Goal: Task Accomplishment & Management: Use online tool/utility

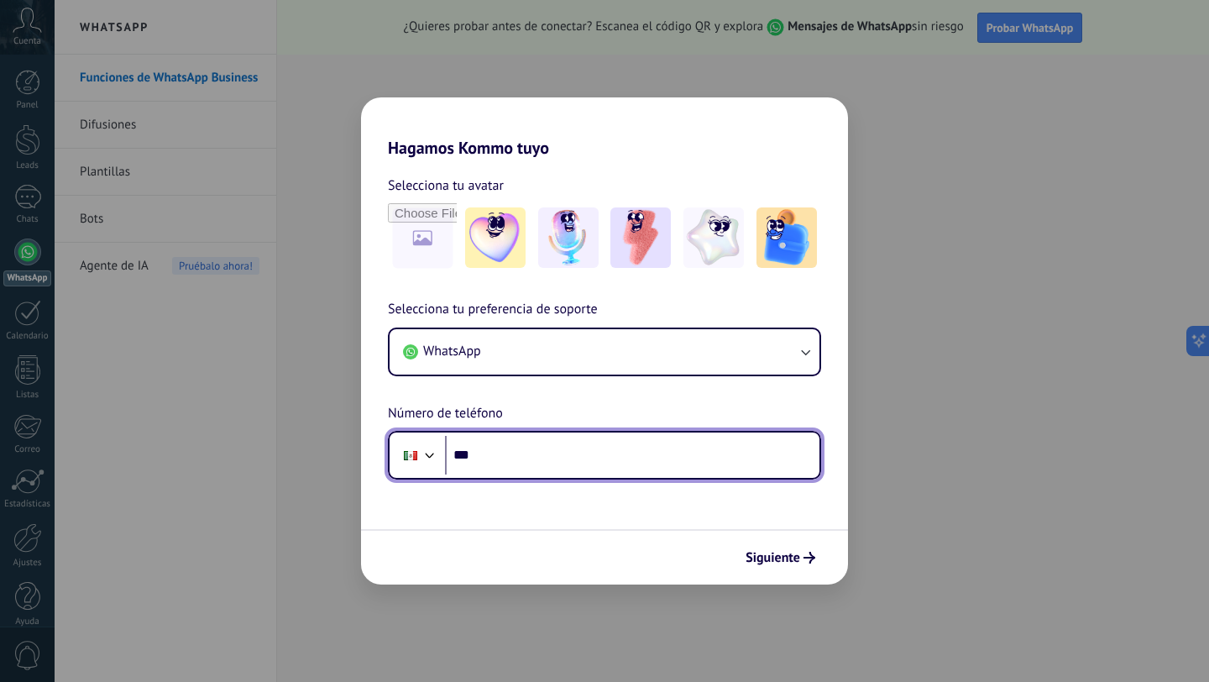
click at [532, 470] on input "***" at bounding box center [632, 455] width 374 height 39
type input "**********"
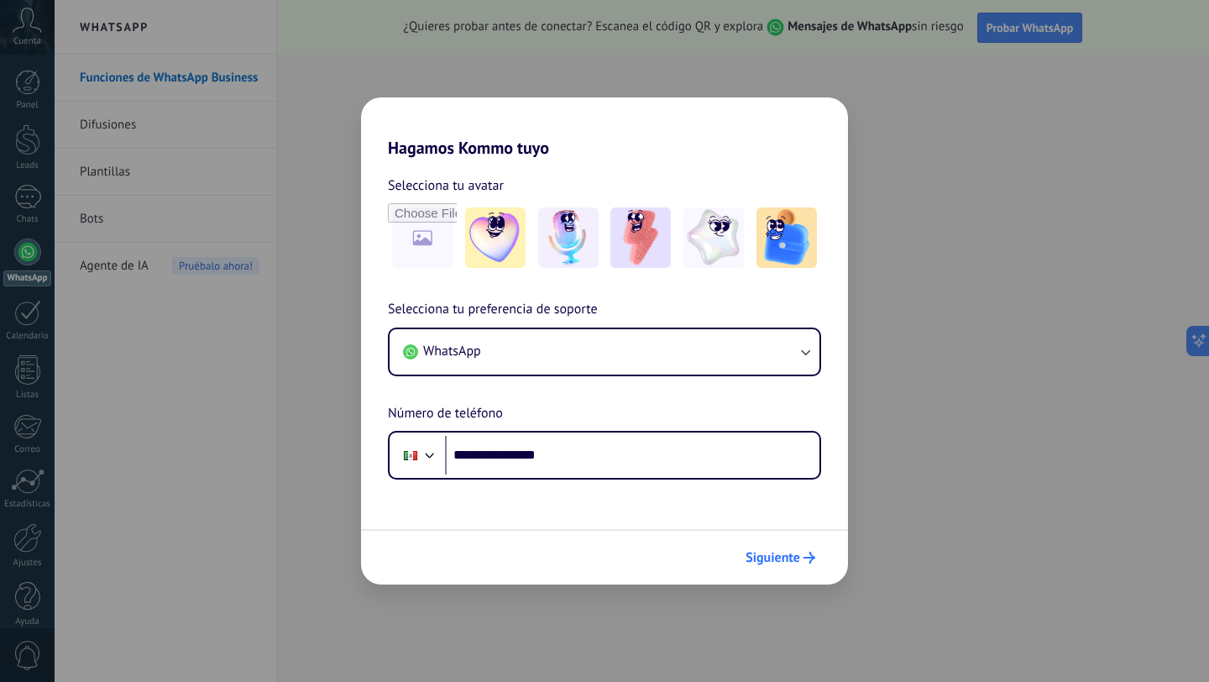
click at [775, 563] on span "Siguiente" at bounding box center [772, 557] width 55 height 12
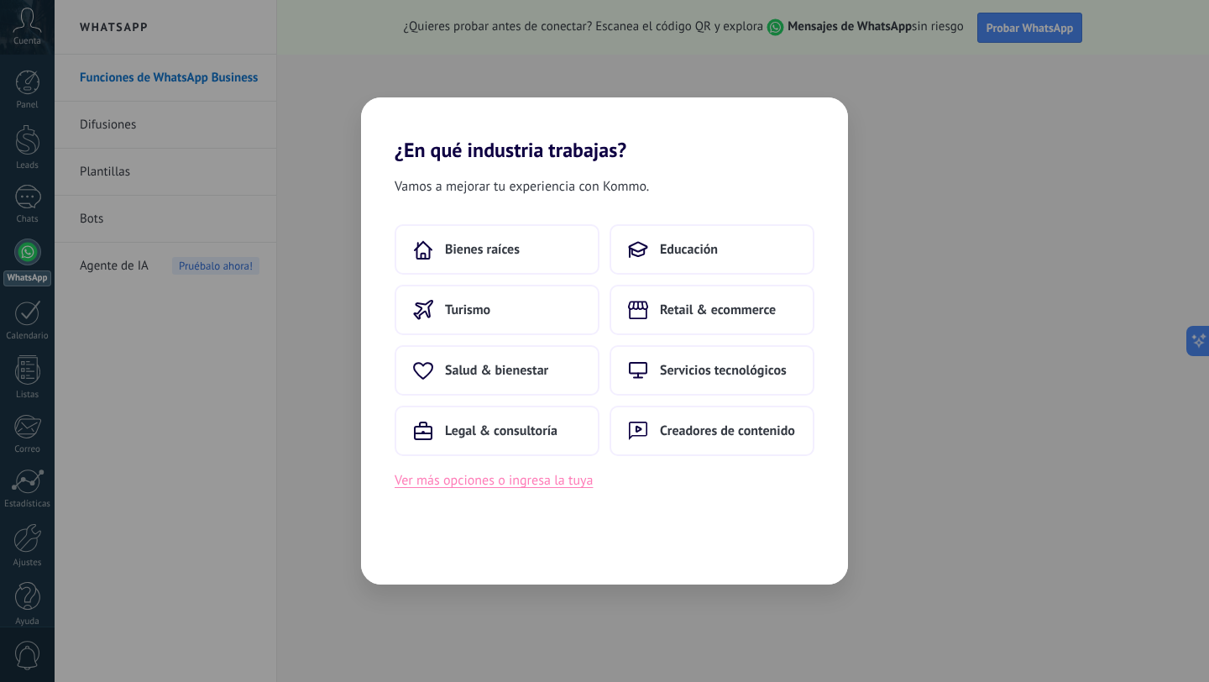
click at [527, 478] on button "Ver más opciones o ingresa la tuya" at bounding box center [494, 480] width 198 height 22
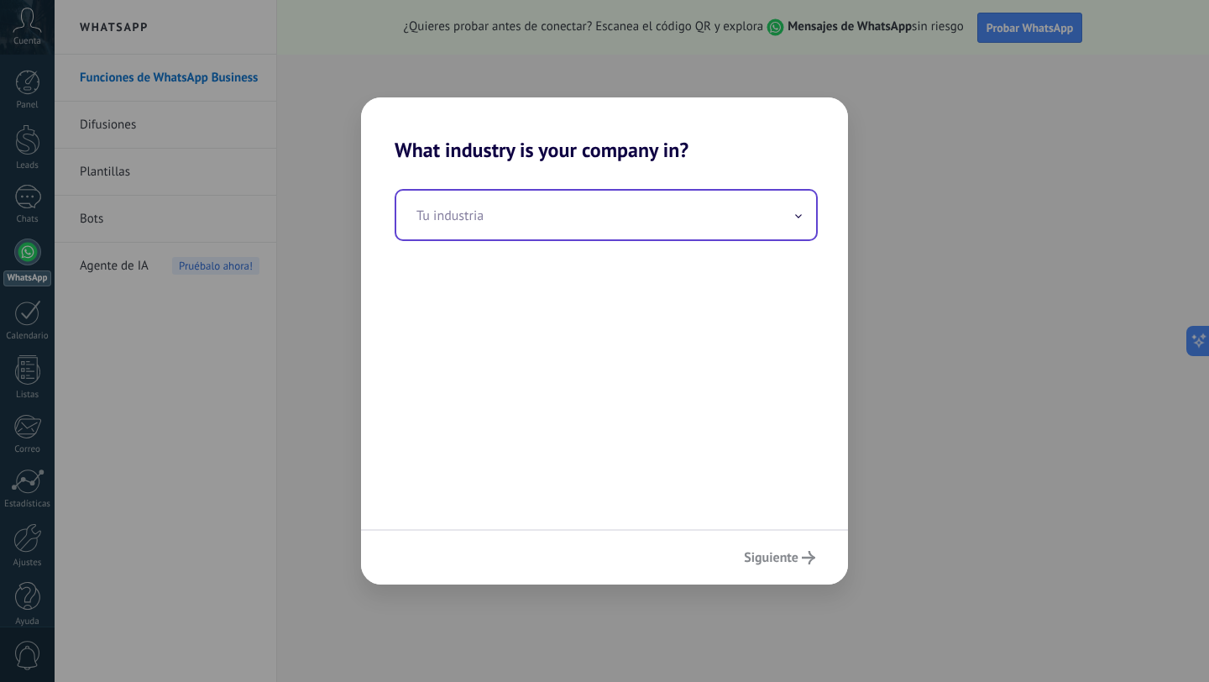
click at [510, 217] on input "text" at bounding box center [606, 215] width 420 height 49
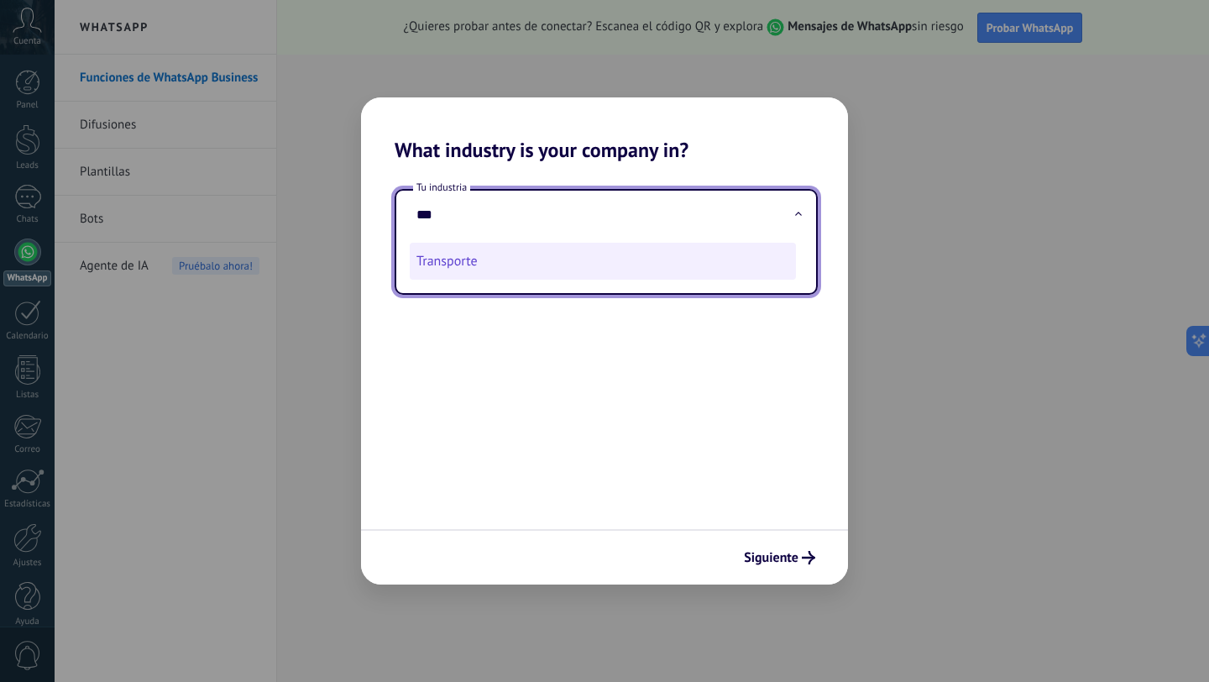
click at [482, 271] on li "Transporte" at bounding box center [603, 261] width 386 height 37
type input "**********"
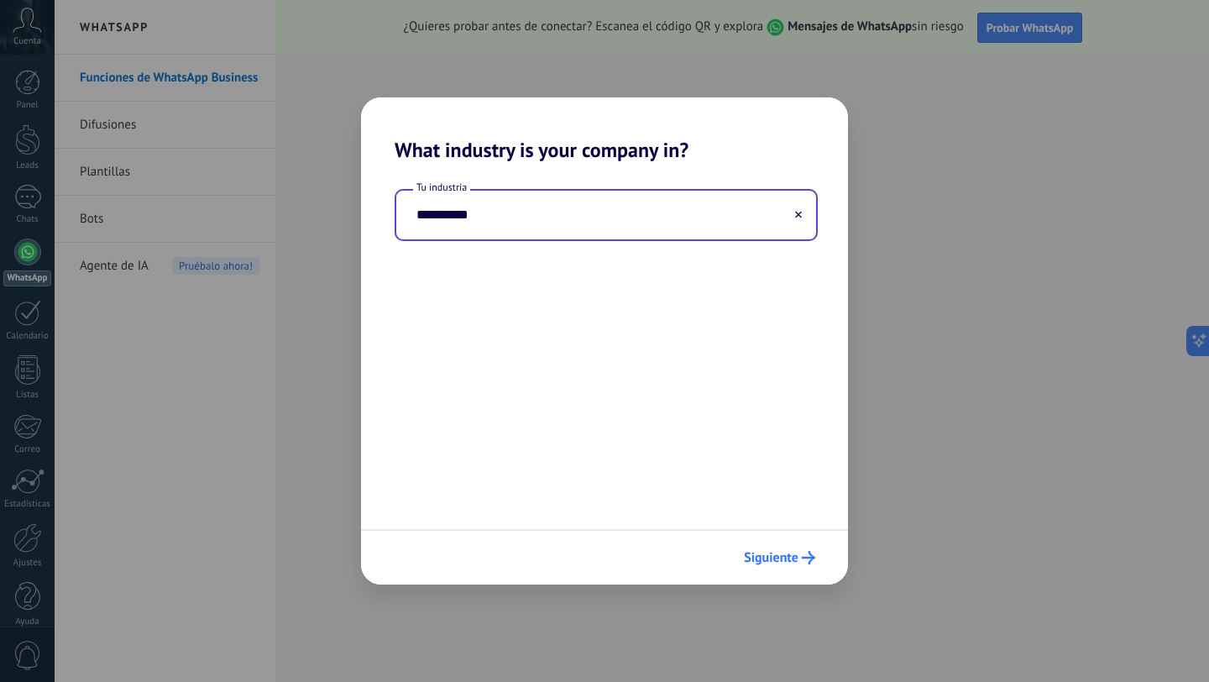
click at [774, 557] on span "Siguiente" at bounding box center [771, 557] width 55 height 12
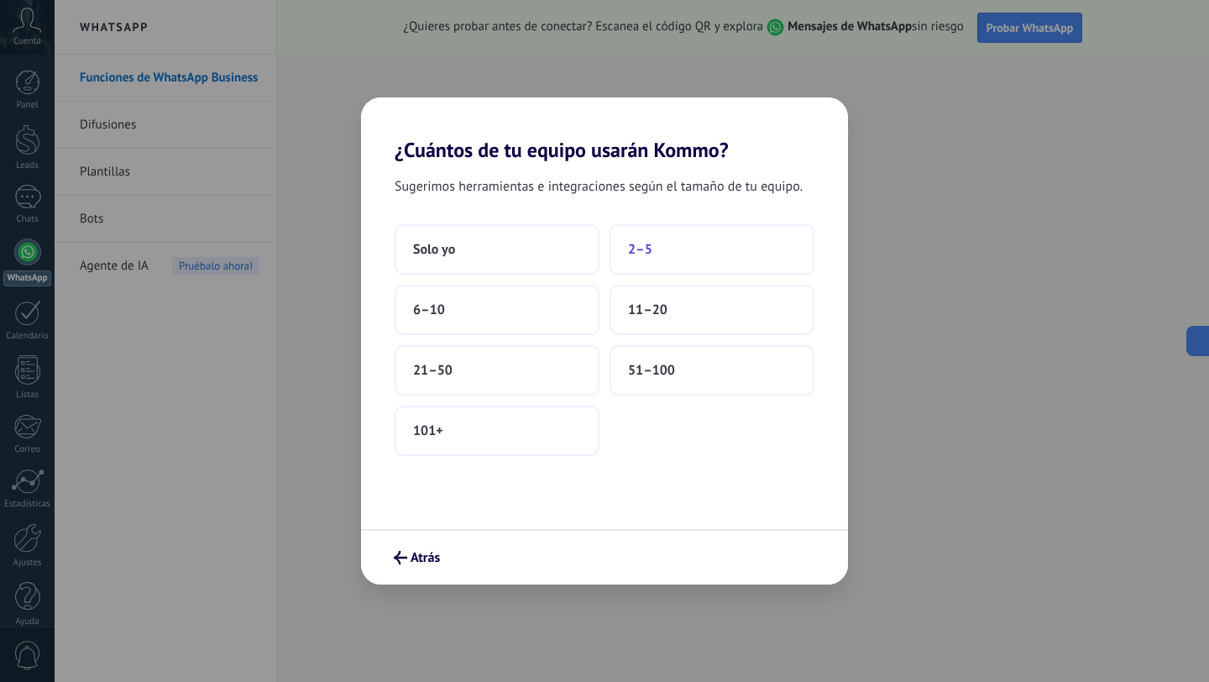
click at [669, 262] on button "2–5" at bounding box center [711, 249] width 205 height 50
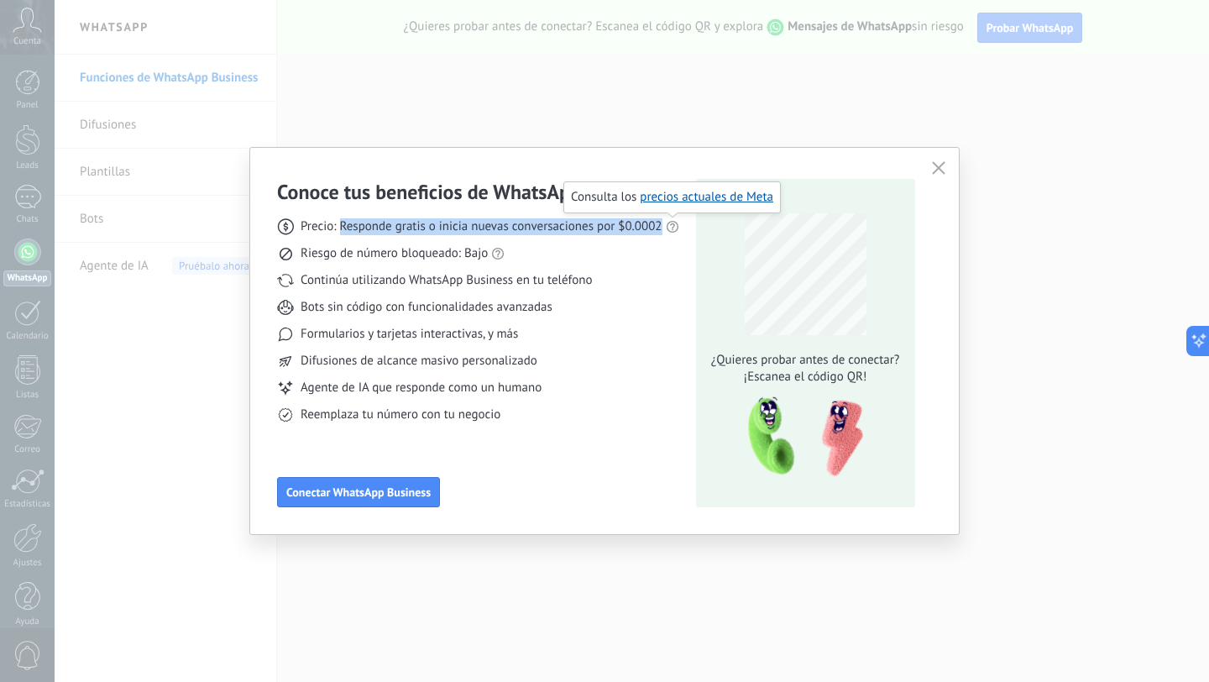
drag, startPoint x: 340, startPoint y: 230, endPoint x: 669, endPoint y: 227, distance: 329.1
click at [669, 227] on div "Precio: Responde gratis o inicia nuevas conversaciones por $0.0002" at bounding box center [478, 226] width 402 height 17
click at [402, 488] on span "Conectar WhatsApp Business" at bounding box center [358, 492] width 144 height 12
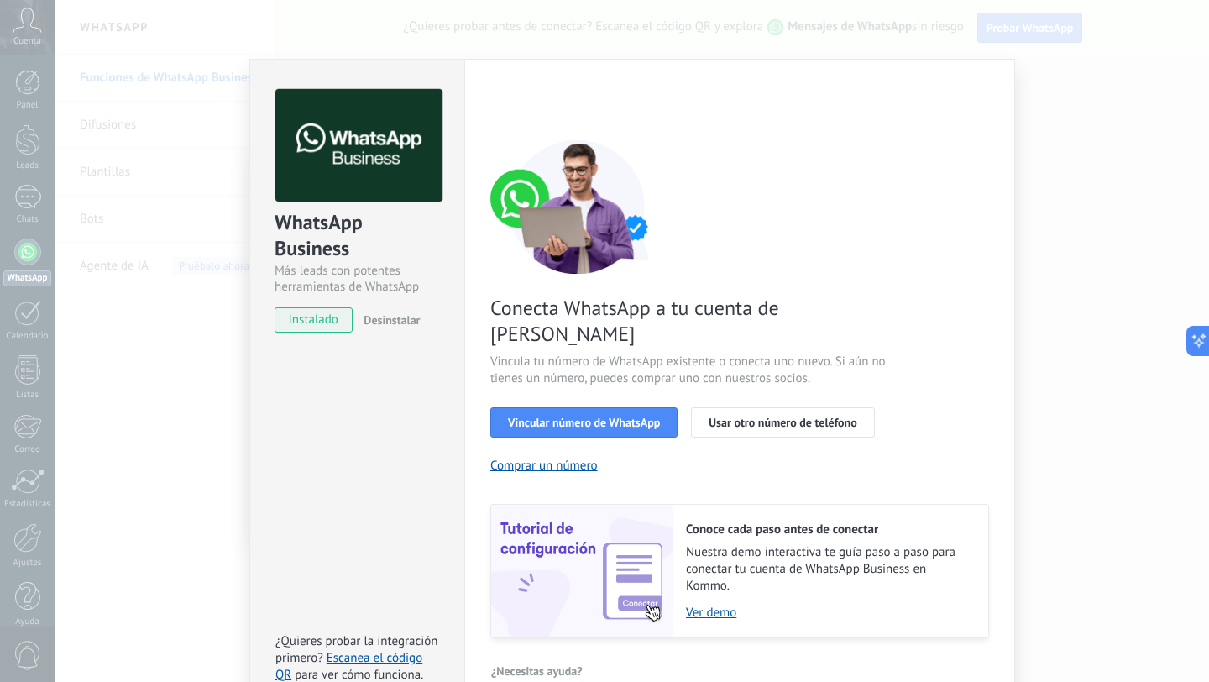
scroll to position [39, 0]
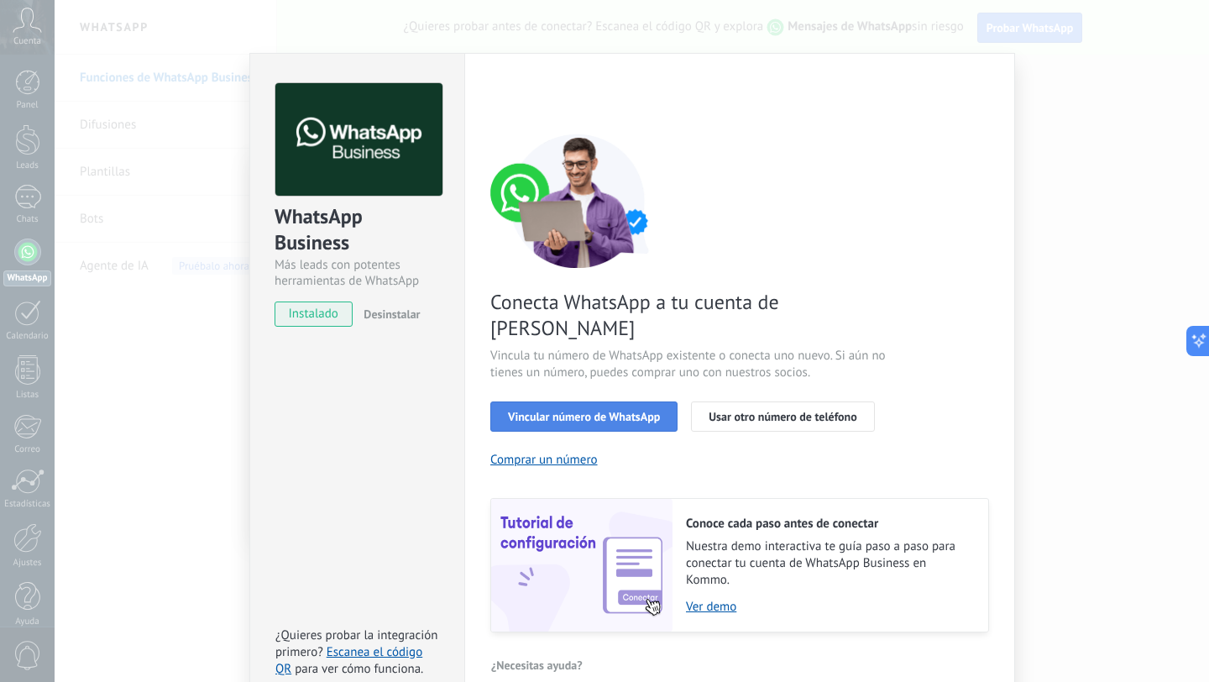
click at [650, 410] on span "Vincular número de WhatsApp" at bounding box center [584, 416] width 152 height 12
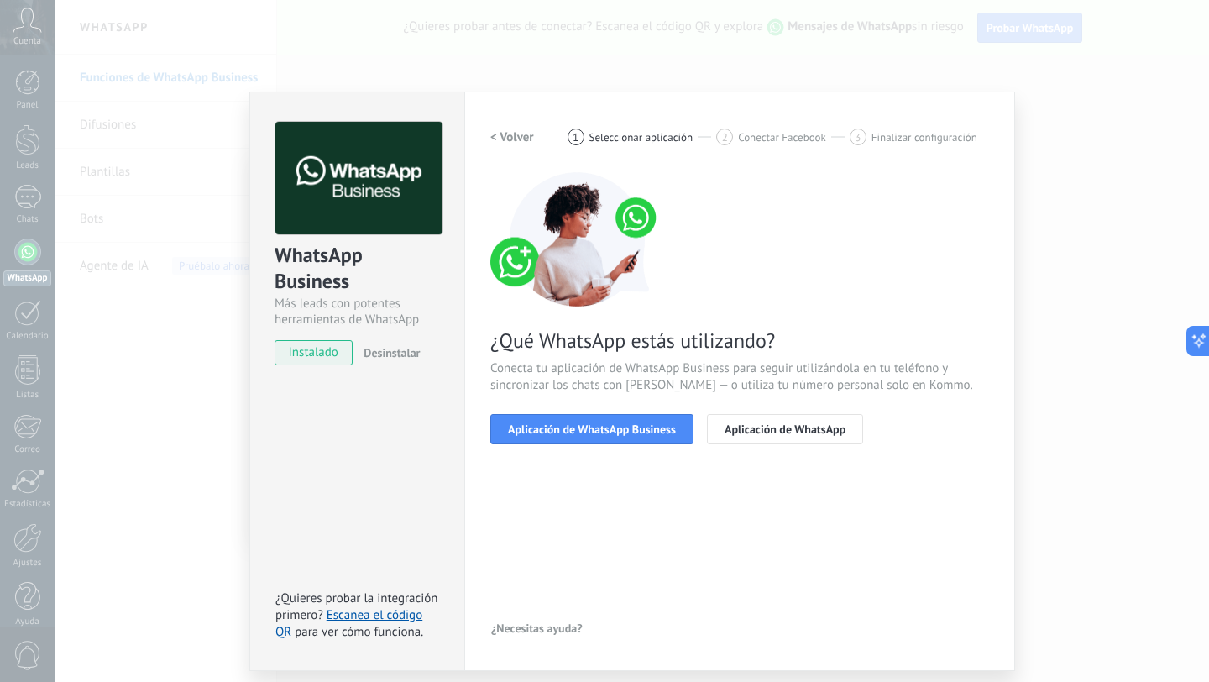
scroll to position [0, 0]
click at [661, 436] on button "Aplicación de WhatsApp Business" at bounding box center [591, 429] width 203 height 30
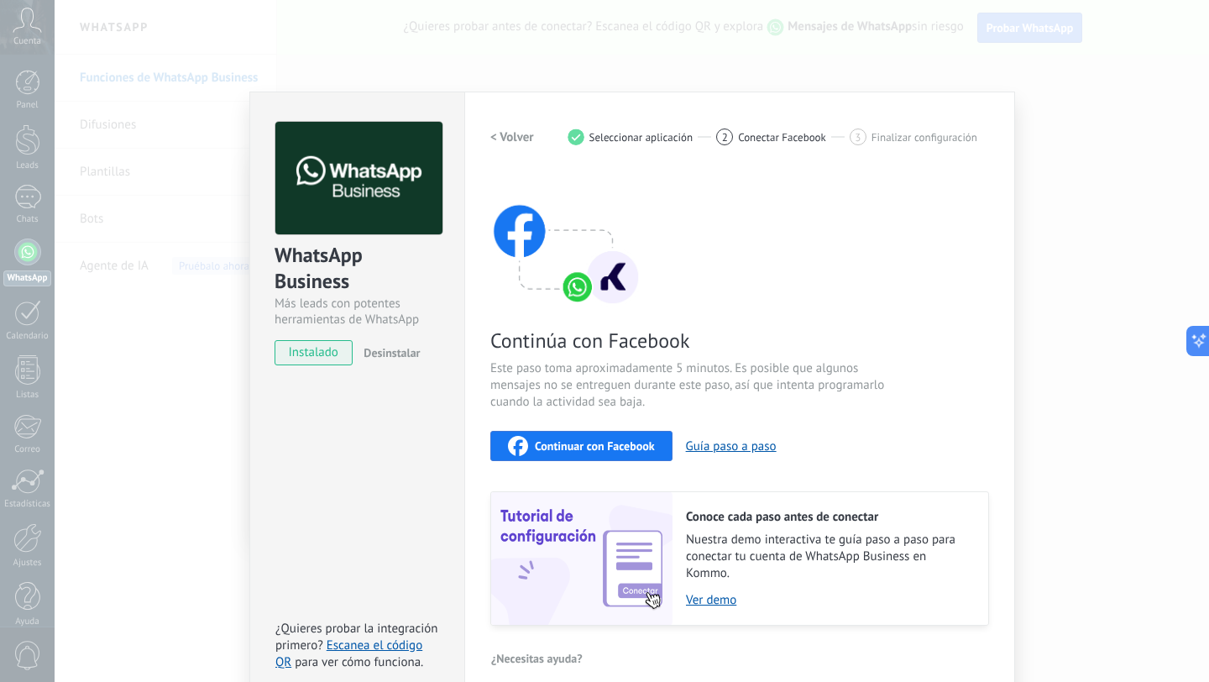
scroll to position [18, 0]
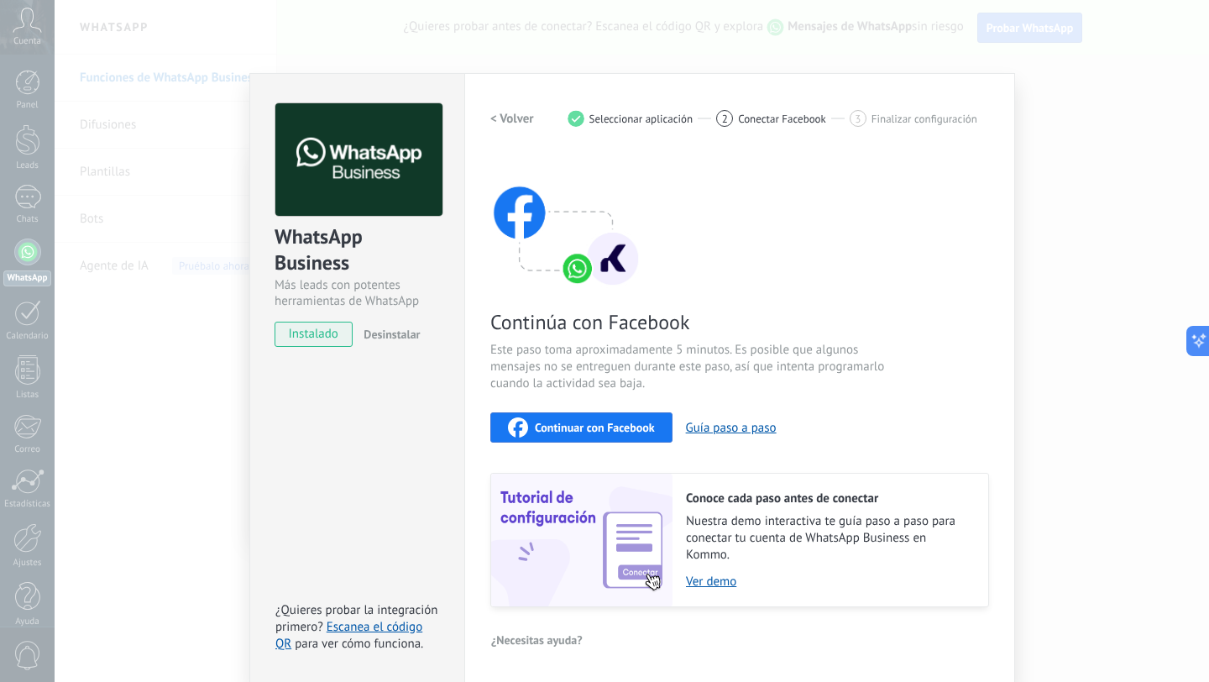
click at [320, 327] on span "instalado" at bounding box center [313, 333] width 76 height 25
click at [570, 268] on img at bounding box center [565, 221] width 151 height 134
click at [617, 270] on img at bounding box center [565, 221] width 151 height 134
click at [619, 427] on span "Continuar con Facebook" at bounding box center [595, 427] width 120 height 12
